Goal: Transaction & Acquisition: Purchase product/service

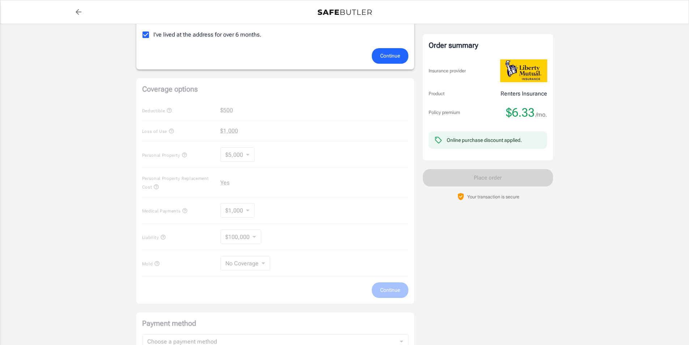
scroll to position [145, 0]
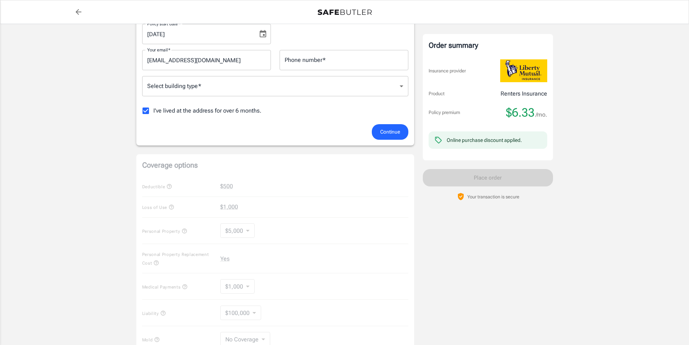
click at [244, 112] on span "I've lived at the address for over 6 months." at bounding box center [207, 110] width 108 height 9
click at [153, 112] on input "I've lived at the address for over 6 months." at bounding box center [145, 110] width 15 height 15
checkbox input "false"
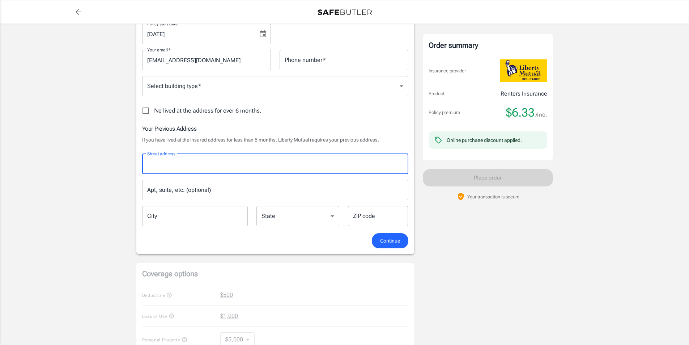
click at [218, 162] on input "Street address" at bounding box center [275, 164] width 260 height 14
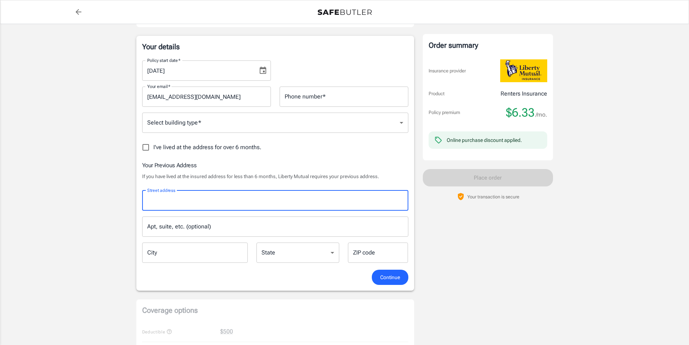
scroll to position [108, 0]
click at [224, 199] on input "Street address" at bounding box center [275, 200] width 260 height 14
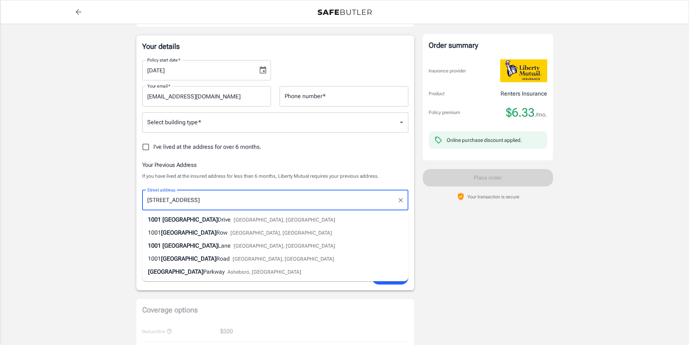
type input "[STREET_ADDRESS]"
click at [224, 199] on input "[STREET_ADDRESS]" at bounding box center [269, 200] width 249 height 14
click at [218, 220] on span "[GEOGRAPHIC_DATA], [GEOGRAPHIC_DATA]" at bounding box center [254, 220] width 102 height 6
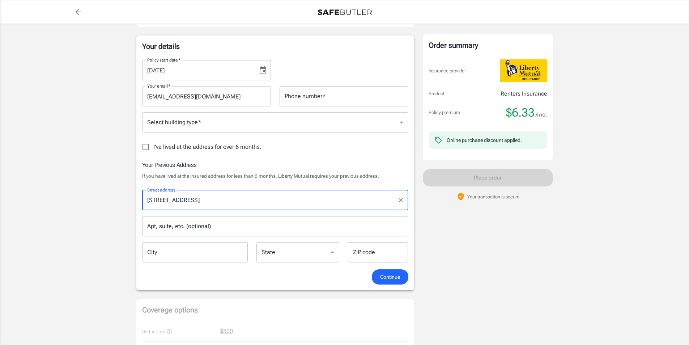
type input "[PERSON_NAME]"
select select "[GEOGRAPHIC_DATA]"
type input "75061"
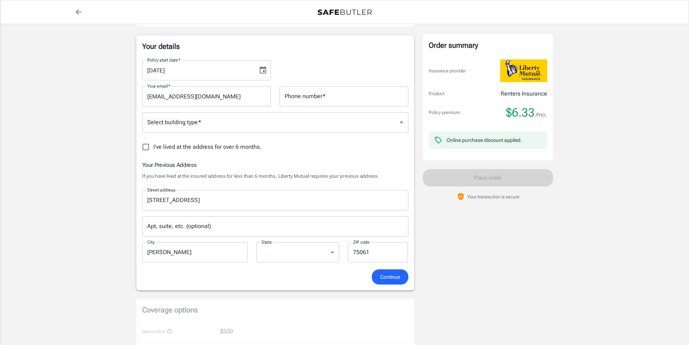
click at [387, 276] on span "Continue" at bounding box center [390, 276] width 20 height 9
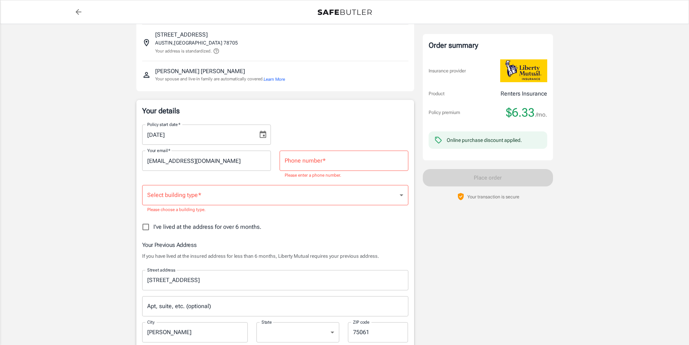
scroll to position [33, 0]
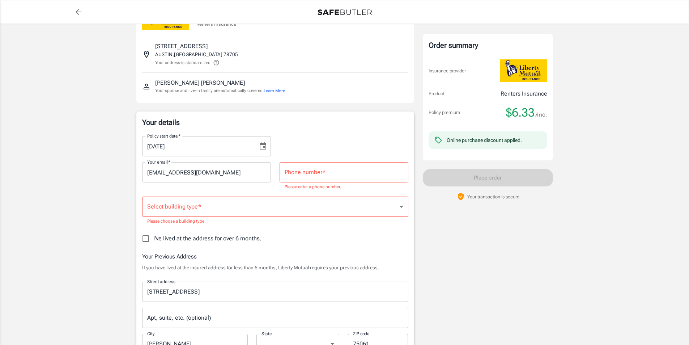
click at [296, 174] on input "Phone number   *" at bounding box center [344, 172] width 129 height 20
type input "2"
click at [532, 71] on img at bounding box center [523, 70] width 47 height 23
drag, startPoint x: 532, startPoint y: 71, endPoint x: 433, endPoint y: 82, distance: 99.4
click at [433, 82] on div "Order summary Insurance provider Product Renters Insurance Policy premium $6.33…" at bounding box center [488, 97] width 119 height 115
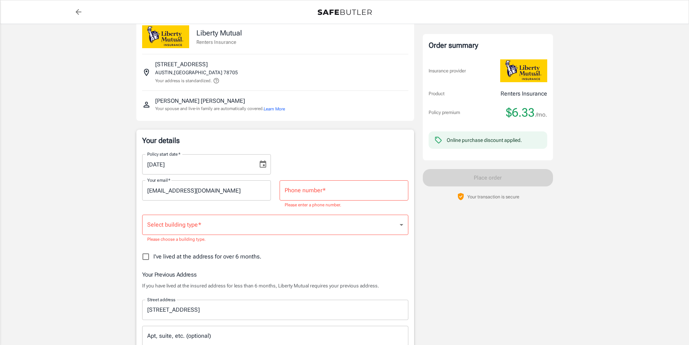
scroll to position [0, 0]
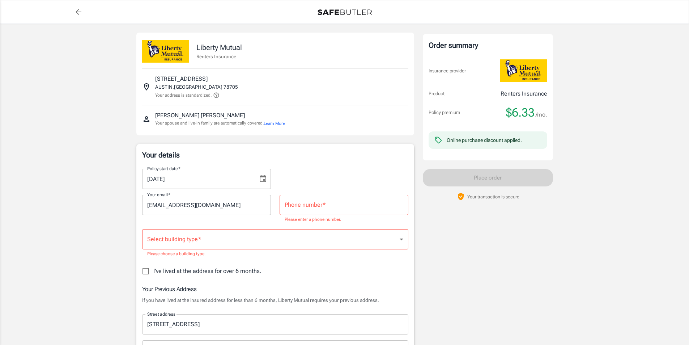
drag, startPoint x: 201, startPoint y: 48, endPoint x: 173, endPoint y: 51, distance: 28.4
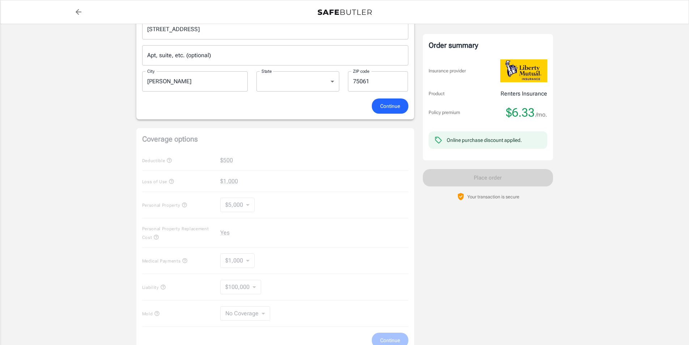
scroll to position [362, 0]
